Goal: Task Accomplishment & Management: Use online tool/utility

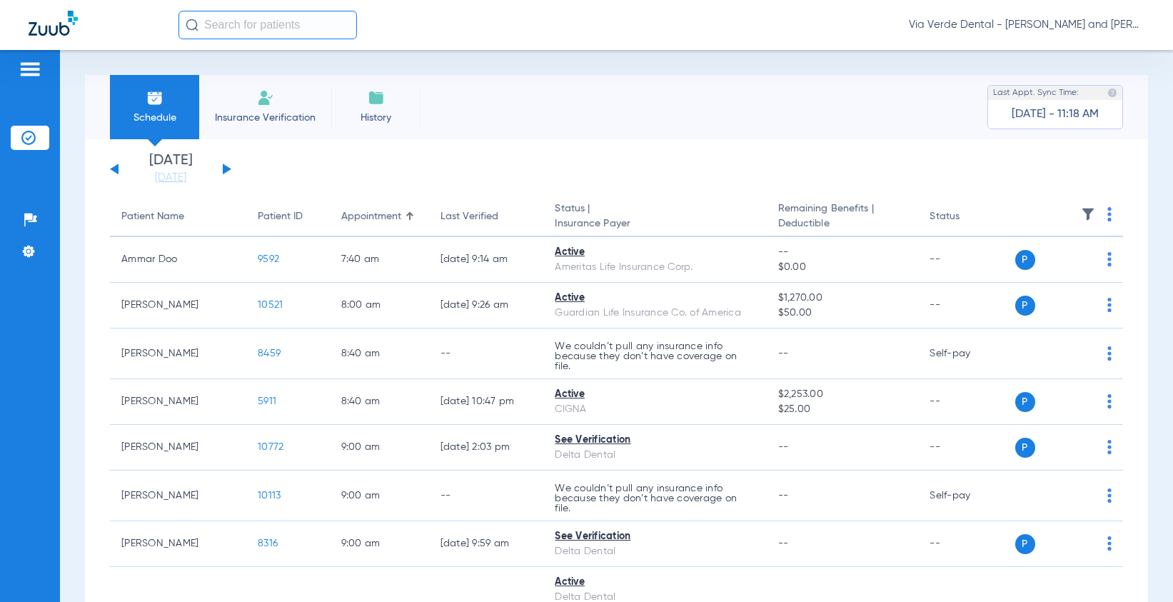
click at [280, 104] on li "Insurance Verification" at bounding box center [265, 107] width 132 height 64
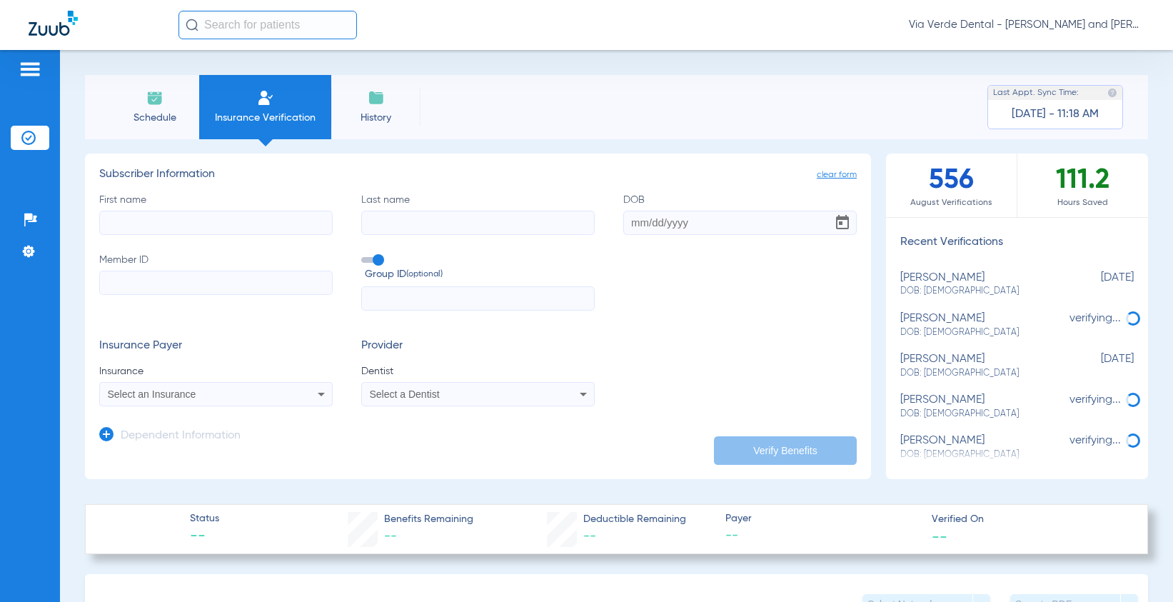
click at [206, 211] on input "First name" at bounding box center [216, 223] width 234 height 24
type input "[PERSON_NAME]"
type input "TINAZA"
type input "[DATE]"
click at [131, 278] on input "Member ID" at bounding box center [216, 283] width 234 height 24
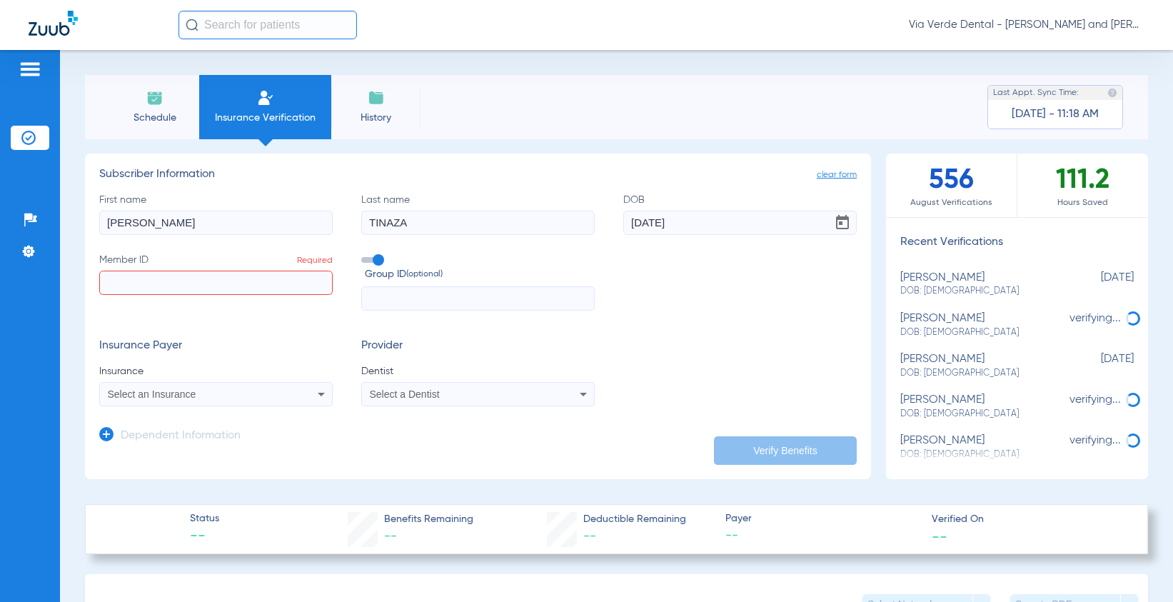
click at [136, 278] on input "Member ID Required" at bounding box center [216, 283] width 234 height 24
type input "571790801"
click at [243, 401] on div "Select an Insurance" at bounding box center [216, 394] width 232 height 17
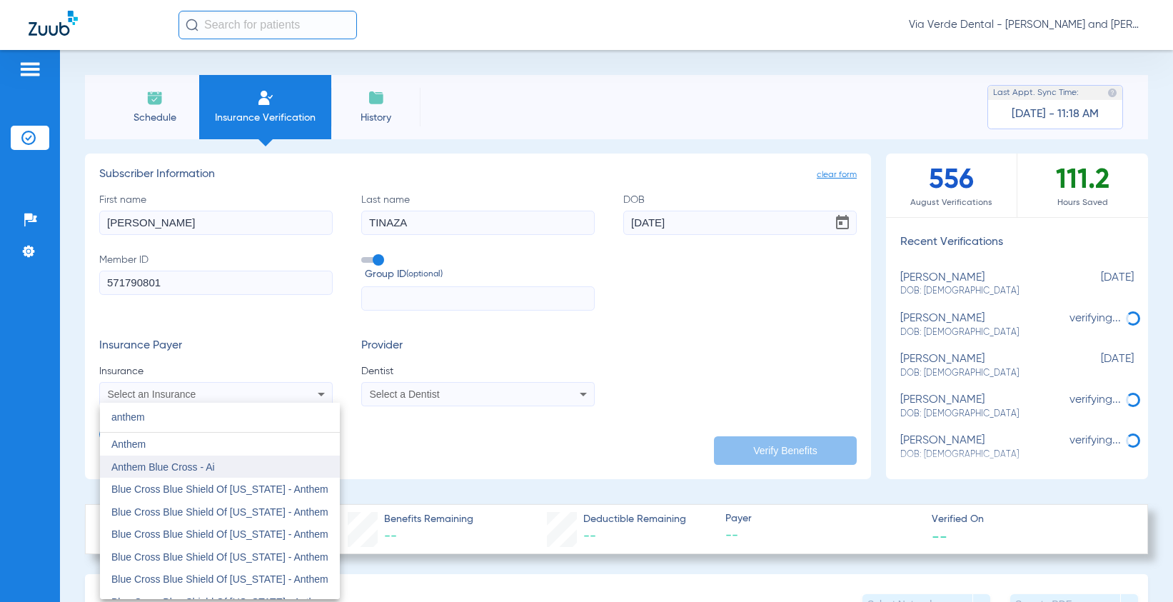
type input "anthem"
click at [226, 469] on mat-option "Anthem Blue Cross - Ai" at bounding box center [220, 467] width 240 height 23
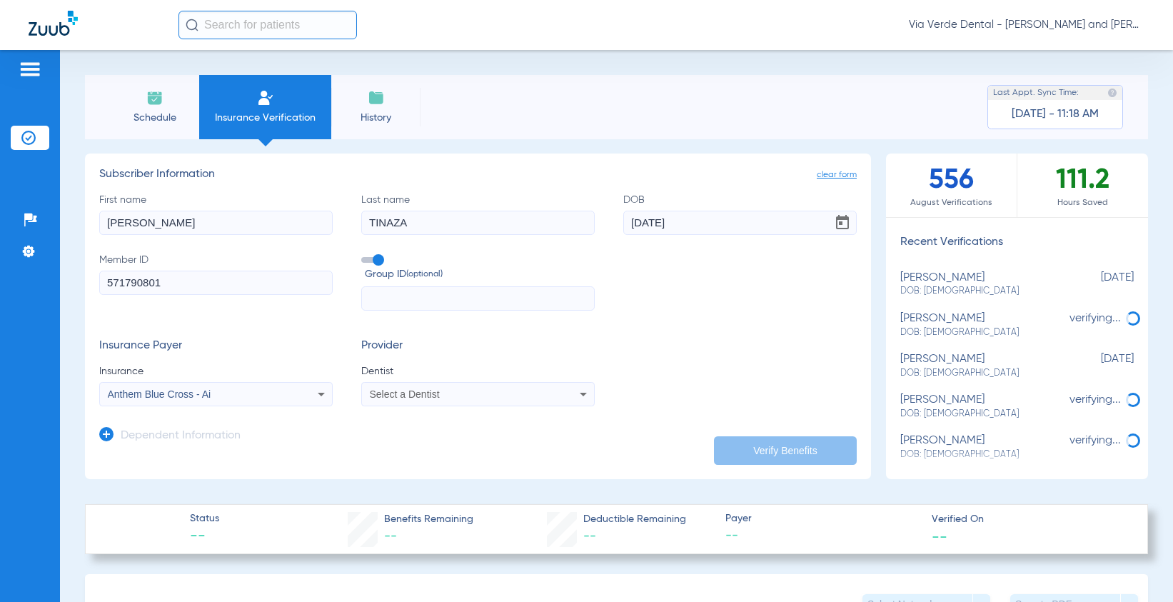
click at [431, 400] on div "Select a Dentist" at bounding box center [478, 394] width 232 height 17
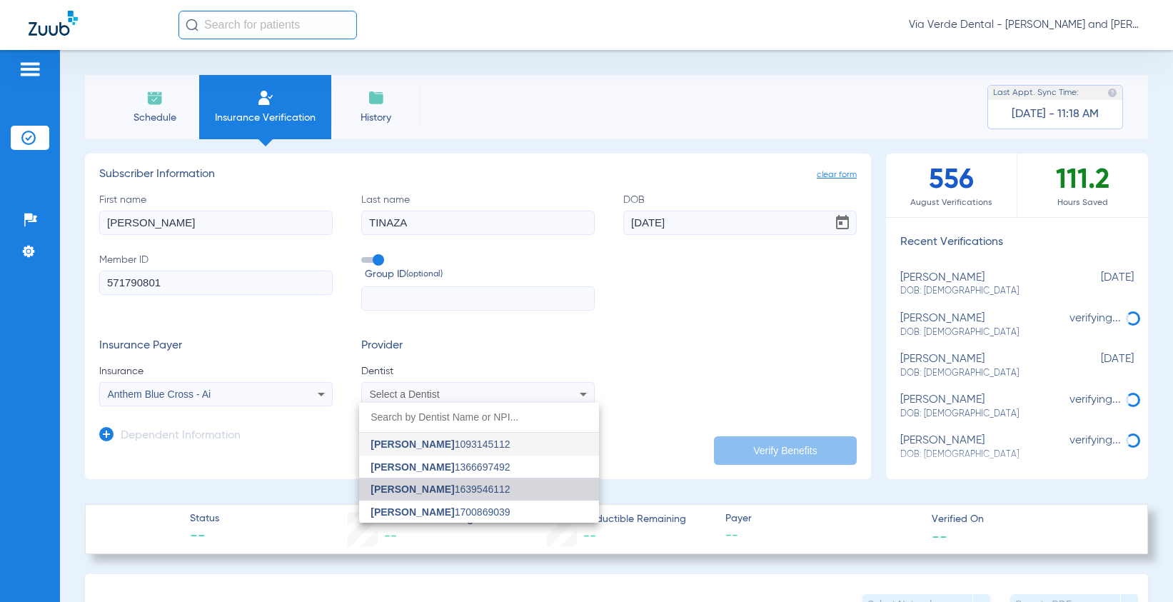
click at [433, 486] on span "[PERSON_NAME] 1639546112" at bounding box center [440, 489] width 139 height 10
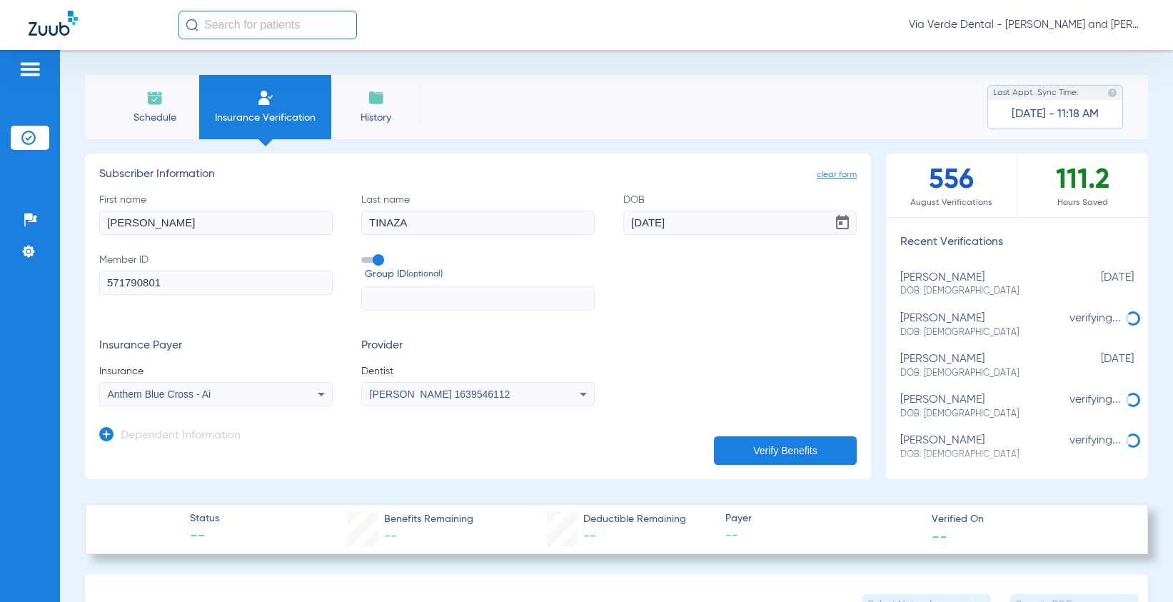
click at [742, 457] on button "Verify Benefits" at bounding box center [785, 450] width 143 height 29
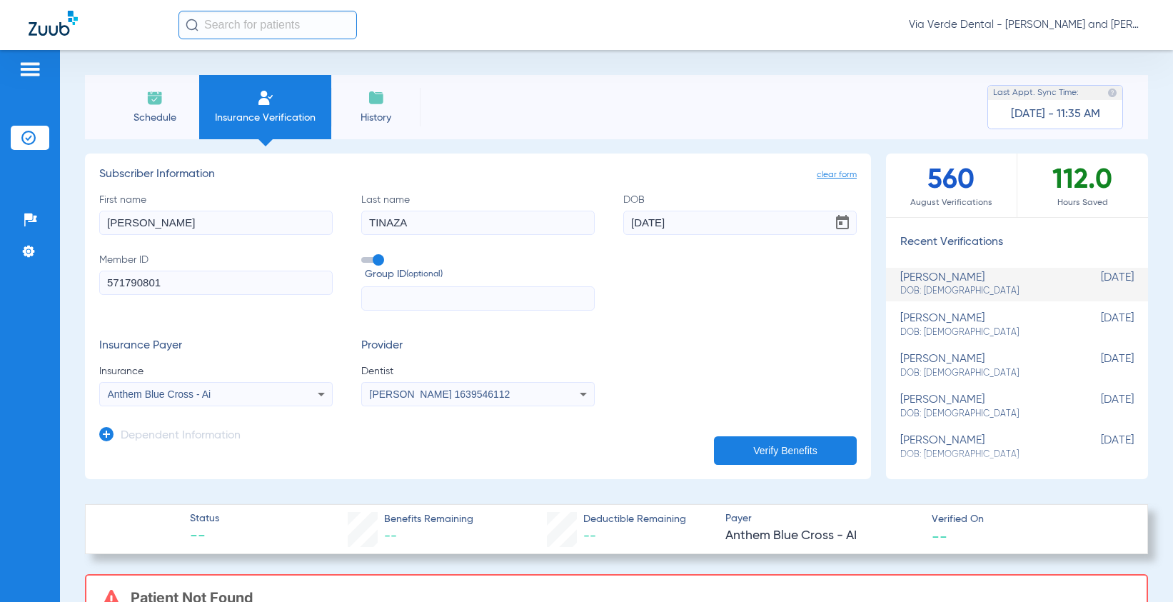
click at [229, 289] on input "571790801" at bounding box center [216, 283] width 234 height 24
drag, startPoint x: 229, startPoint y: 289, endPoint x: -34, endPoint y: 295, distance: 262.9
click at [0, 295] on html "Via Verde Dental - [PERSON_NAME] and [PERSON_NAME] DDS Patients Insurance Verif…" at bounding box center [586, 301] width 1173 height 602
click at [129, 277] on input "Member ID Required" at bounding box center [216, 283] width 234 height 24
paste input "044A55819"
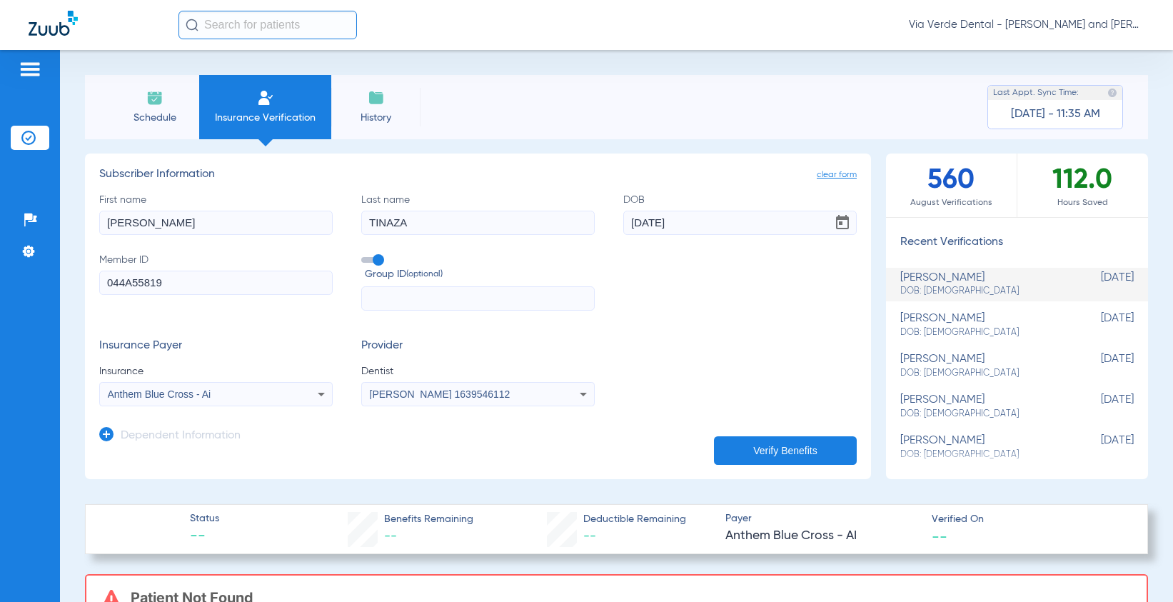
type input "044A55819"
click at [466, 298] on input "text" at bounding box center [478, 298] width 234 height 24
click at [215, 394] on div "Anthem Blue Cross - Ai" at bounding box center [195, 394] width 174 height 10
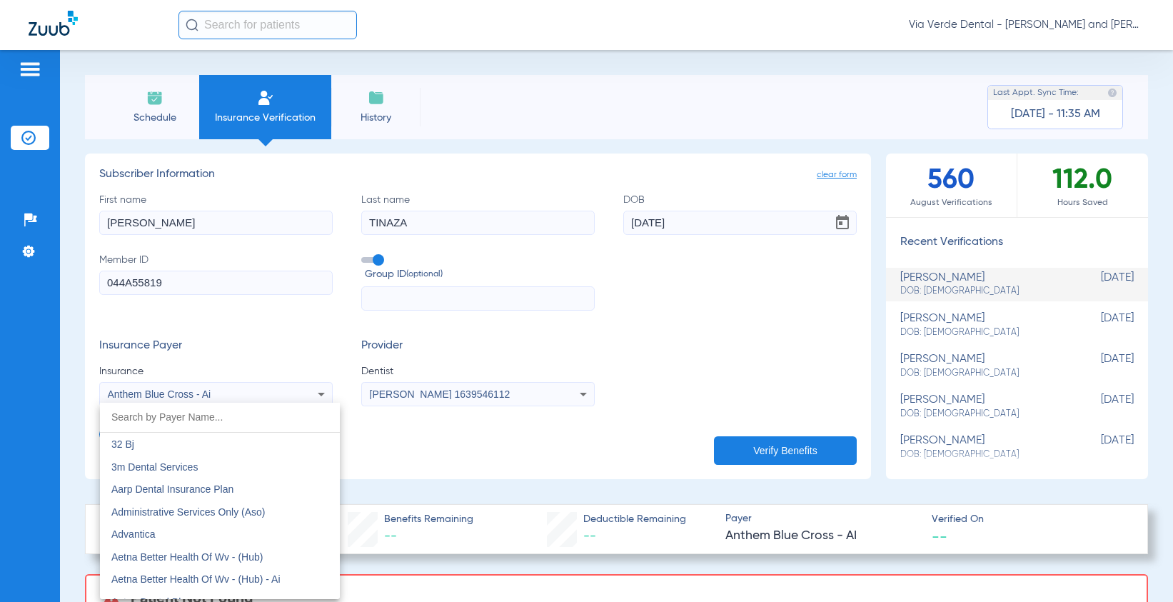
scroll to position [441, 0]
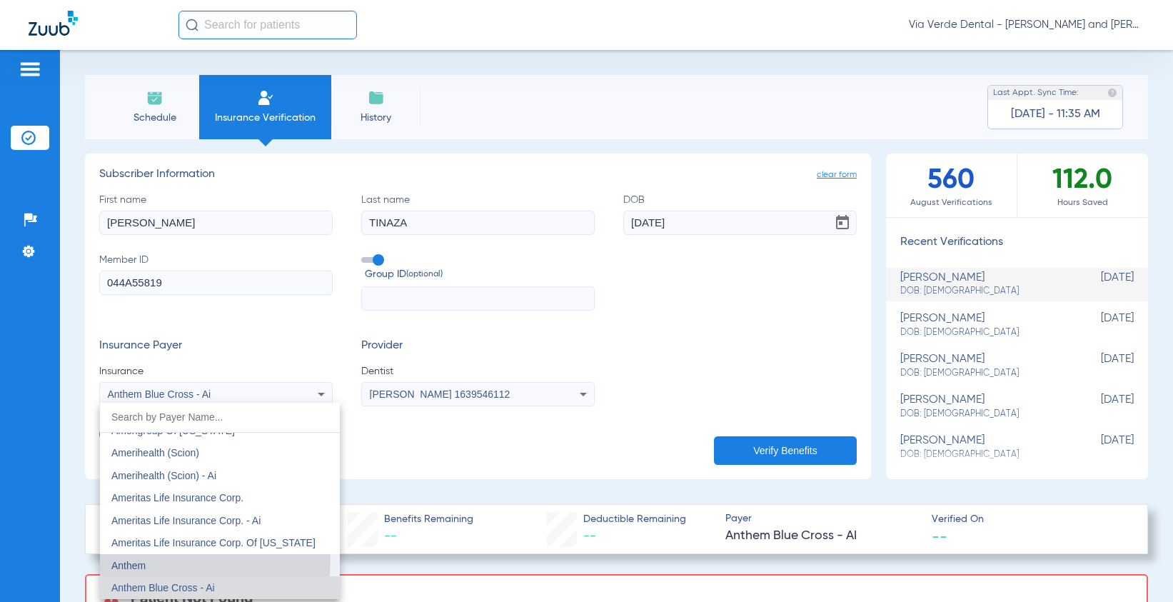
click at [210, 560] on mat-option "Anthem" at bounding box center [220, 565] width 240 height 23
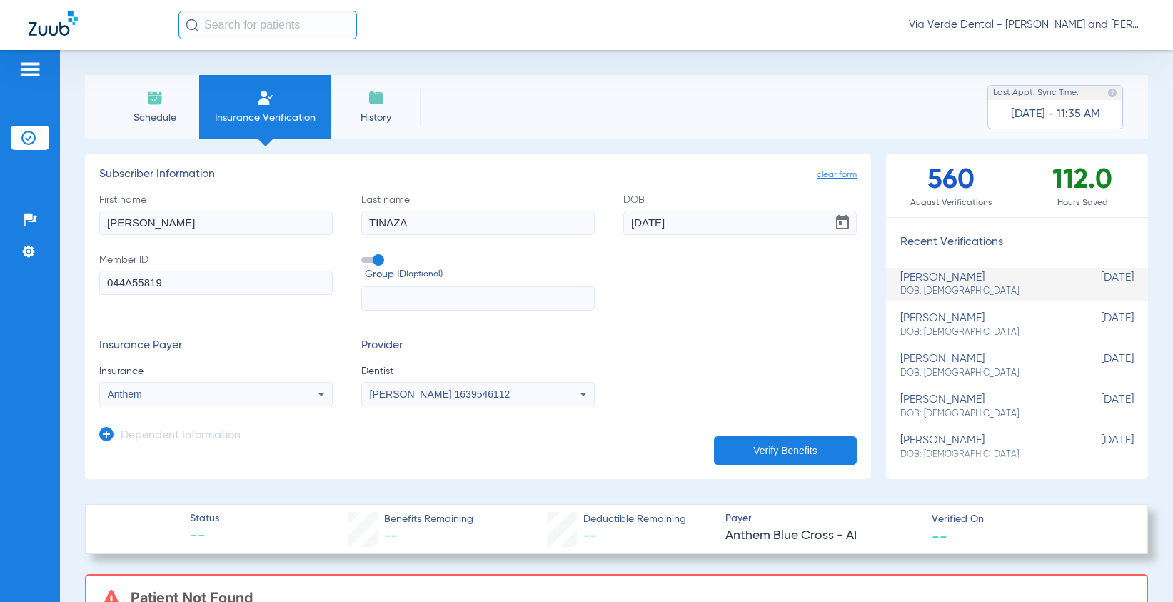
click at [794, 451] on button "Verify Benefits" at bounding box center [785, 450] width 143 height 29
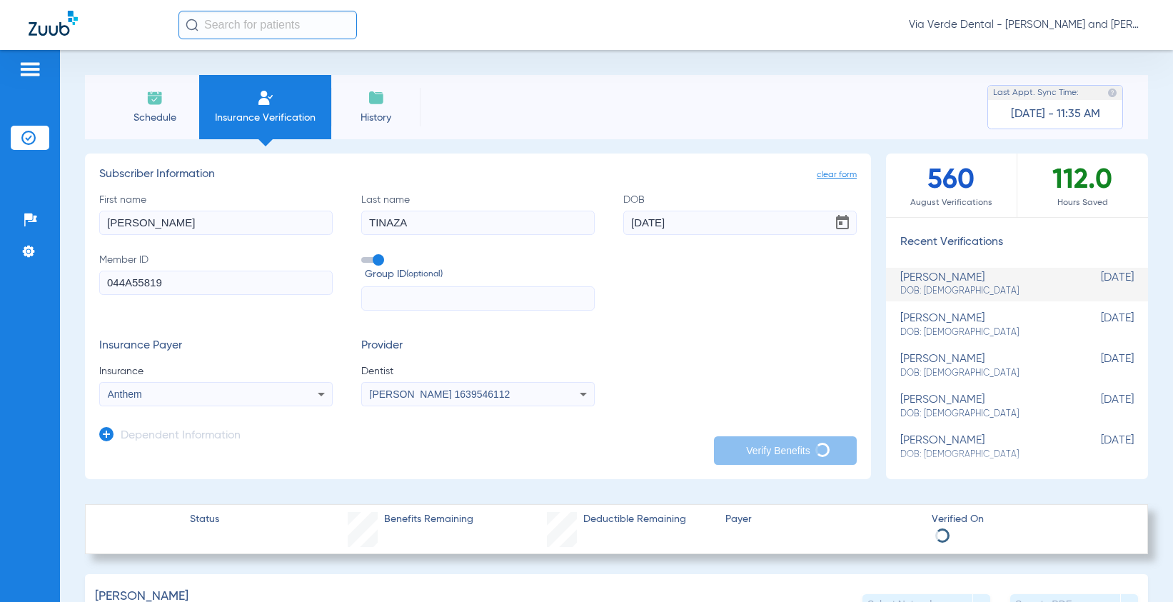
drag, startPoint x: 199, startPoint y: 269, endPoint x: 176, endPoint y: 279, distance: 25.3
click at [176, 279] on label "Member ID 044A55819" at bounding box center [216, 282] width 234 height 59
click at [176, 279] on input "044A55819" at bounding box center [216, 283] width 234 height 24
drag, startPoint x: 177, startPoint y: 283, endPoint x: 54, endPoint y: 280, distance: 123.6
click at [54, 280] on div "Patients Insurance Verification Setup Help Center Settings Schedule Insurance V…" at bounding box center [586, 351] width 1173 height 602
